Goal: Check status

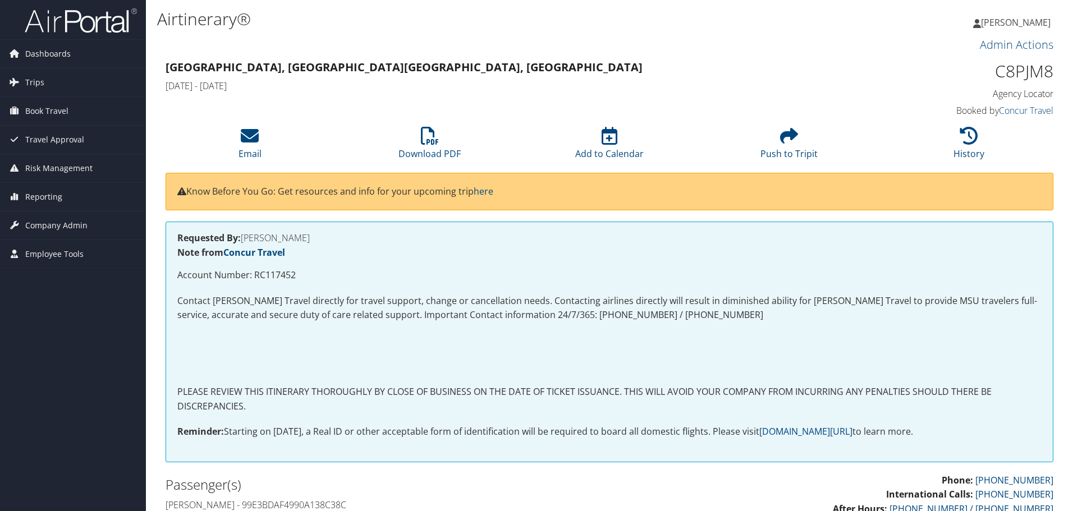
scroll to position [954, 0]
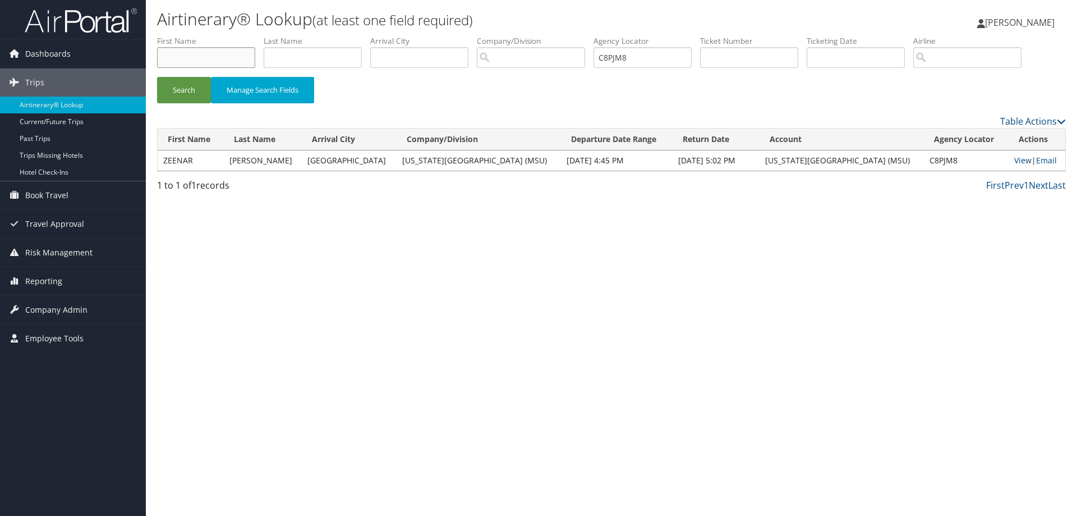
click at [222, 58] on input "text" at bounding box center [206, 57] width 98 height 21
type input "Abtar"
type input "[PERSON_NAME]"
drag, startPoint x: 653, startPoint y: 63, endPoint x: 599, endPoint y: 62, distance: 53.9
click at [599, 35] on ul "First Name [PERSON_NAME] Last Name [PERSON_NAME] Departure City Arrival City Co…" at bounding box center [611, 35] width 909 height 0
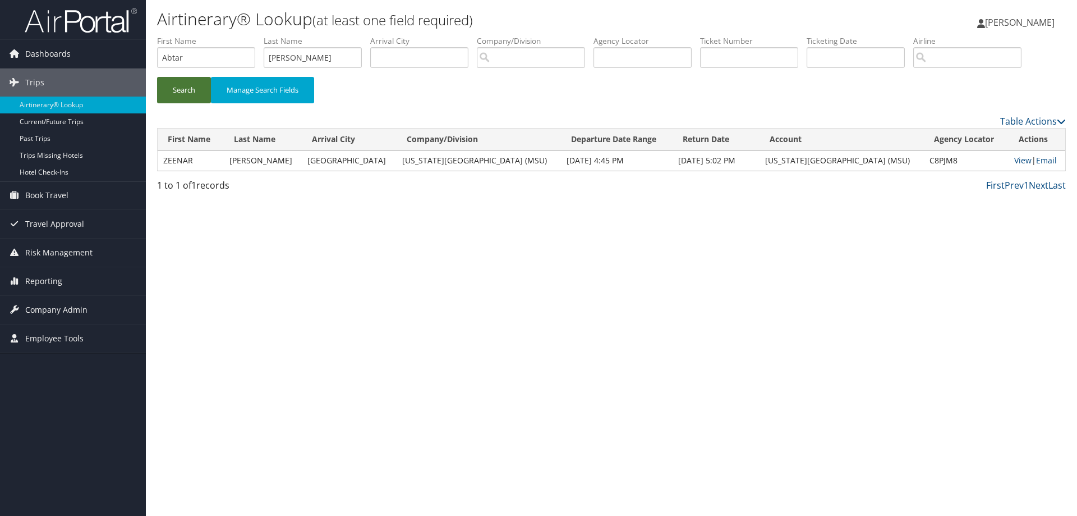
click at [189, 85] on button "Search" at bounding box center [184, 90] width 54 height 26
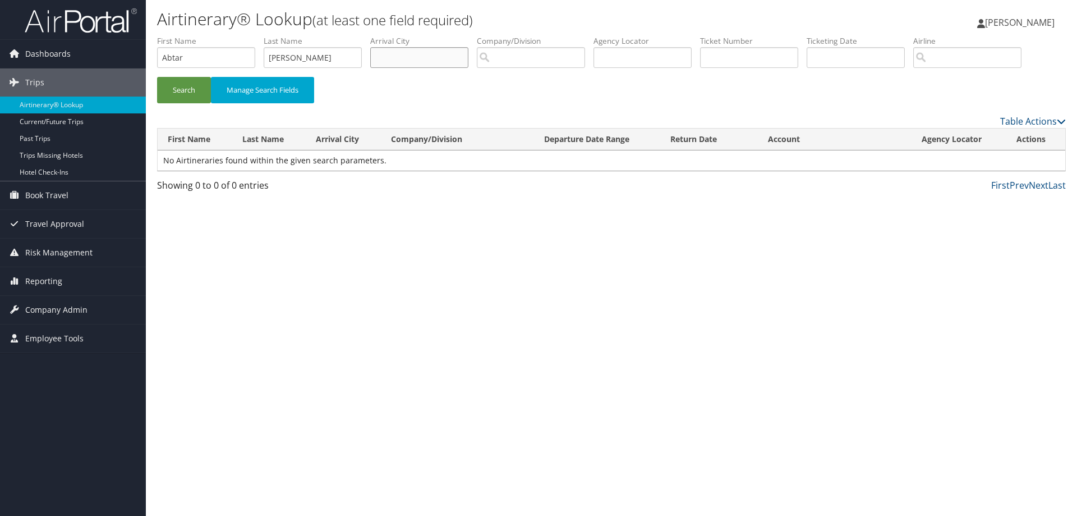
click at [430, 62] on input "text" at bounding box center [419, 57] width 98 height 21
click at [424, 81] on div "Search Manage Search Fields" at bounding box center [612, 96] width 926 height 38
drag, startPoint x: 208, startPoint y: 59, endPoint x: 41, endPoint y: 62, distance: 167.2
click at [41, 62] on div "Dashboards AirPortal 360™ (Manager) AirPortal 360™ (Agent) My Travel Dashboard …" at bounding box center [538, 258] width 1077 height 516
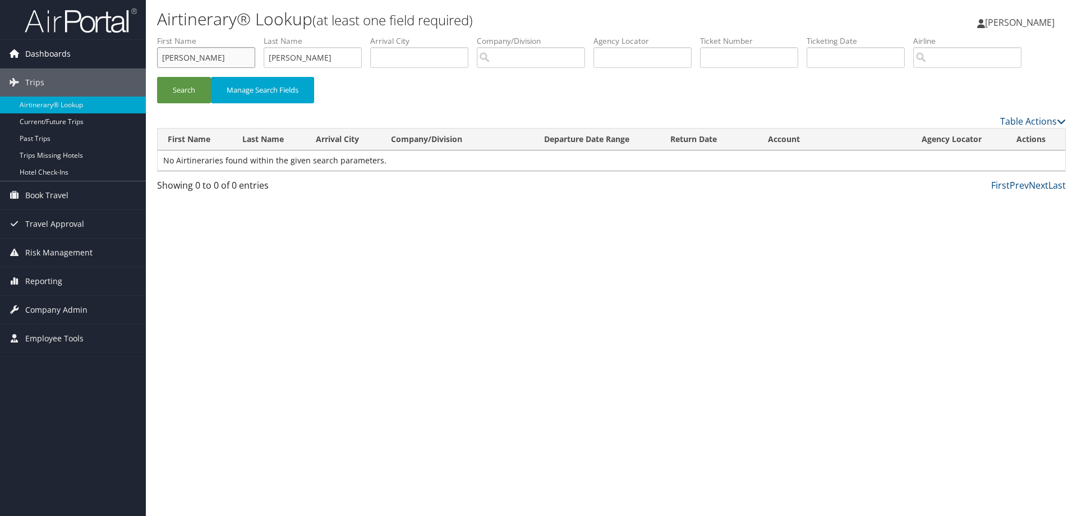
type input "[PERSON_NAME]"
type input "Abtar"
click at [189, 84] on button "Search" at bounding box center [184, 90] width 54 height 26
click at [51, 81] on link "Trips" at bounding box center [73, 82] width 146 height 28
